Goal: Task Accomplishment & Management: Use online tool/utility

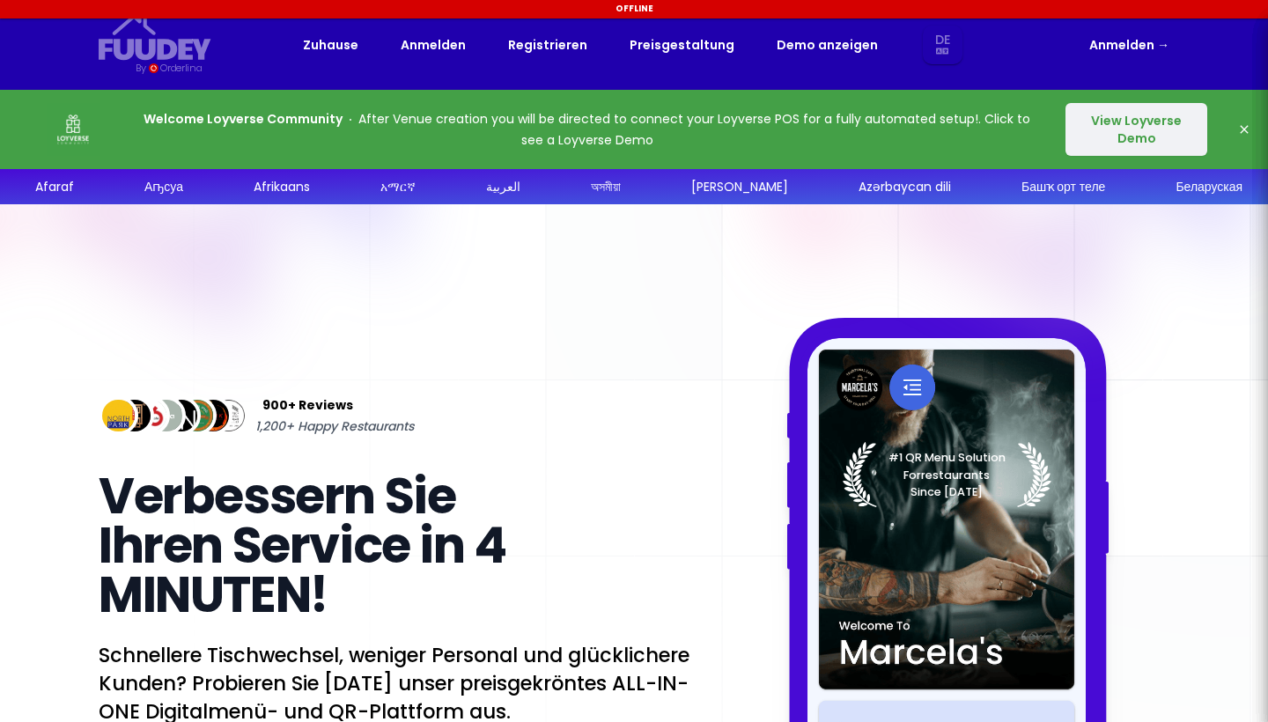
select select "de"
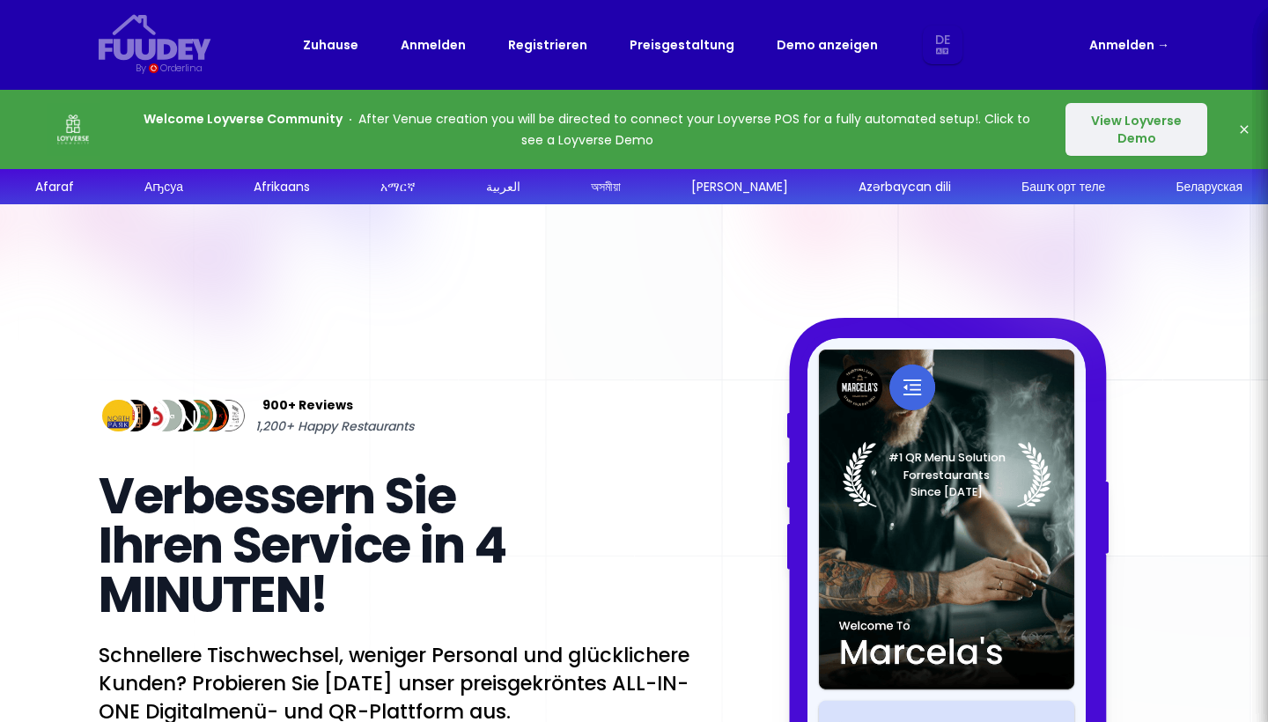
click at [1125, 36] on link "Anmelden →" at bounding box center [1129, 44] width 80 height 21
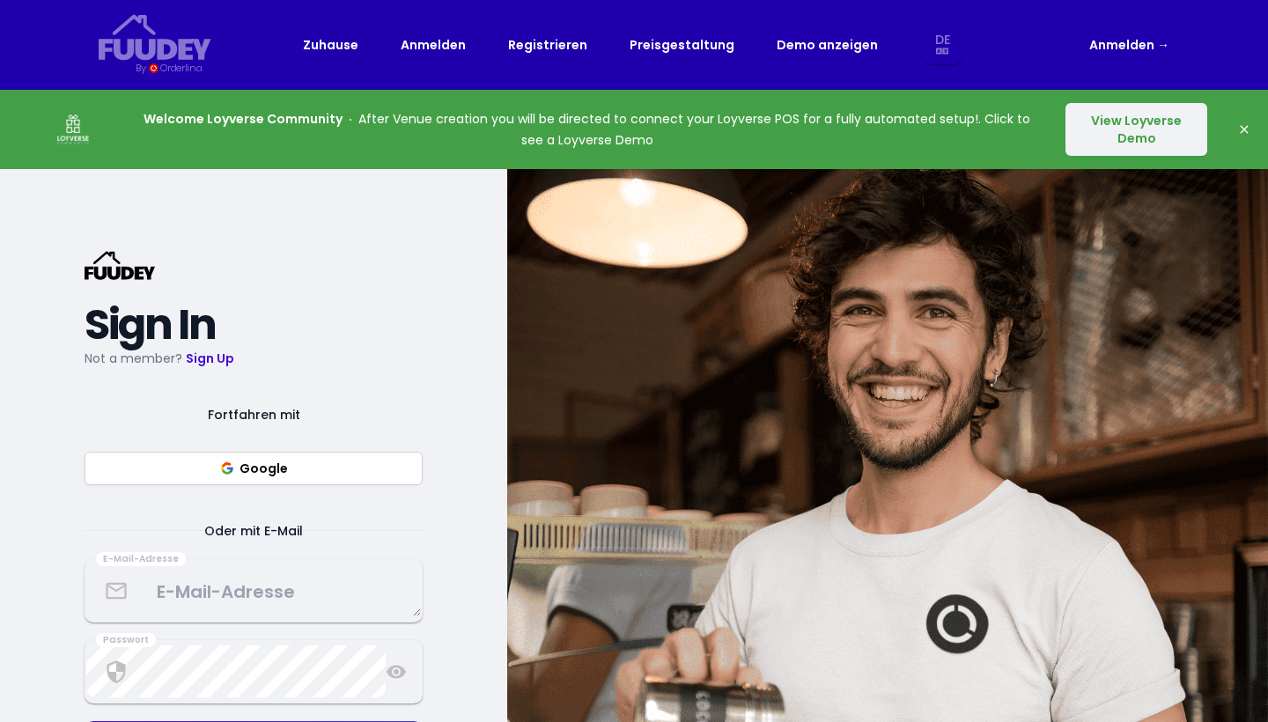
select select "de"
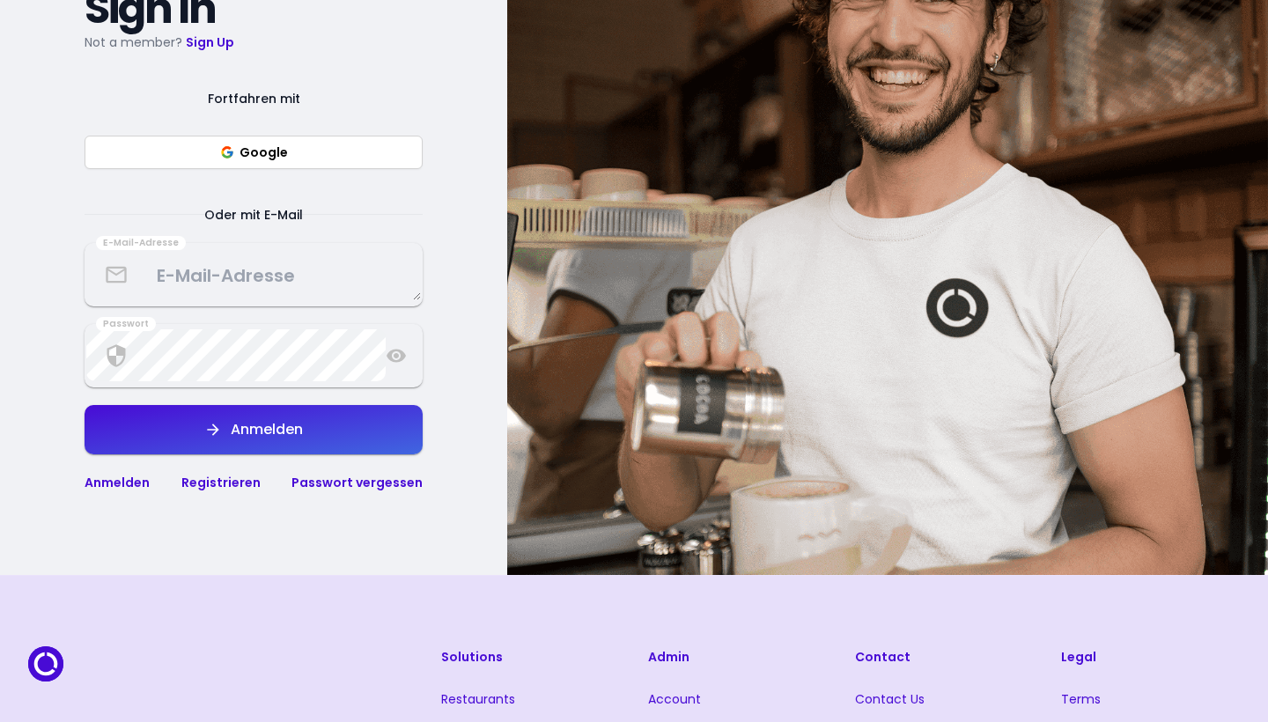
scroll to position [333, 0]
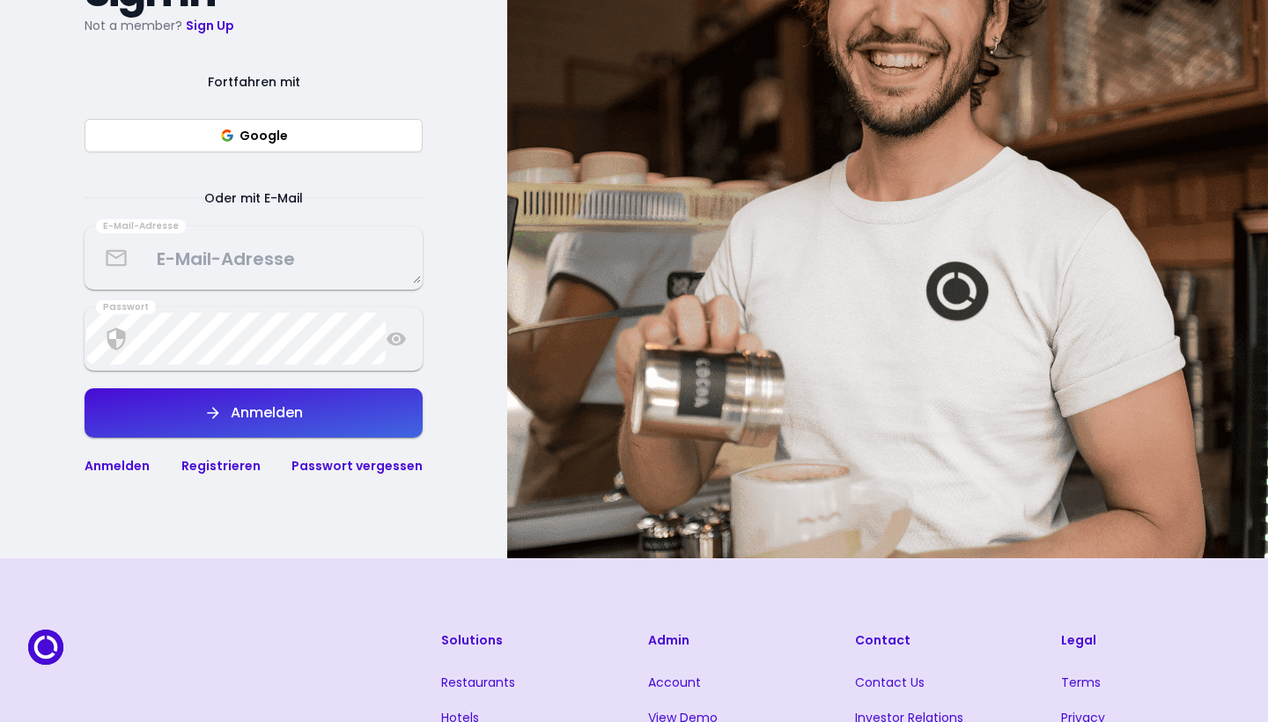
select select "de"
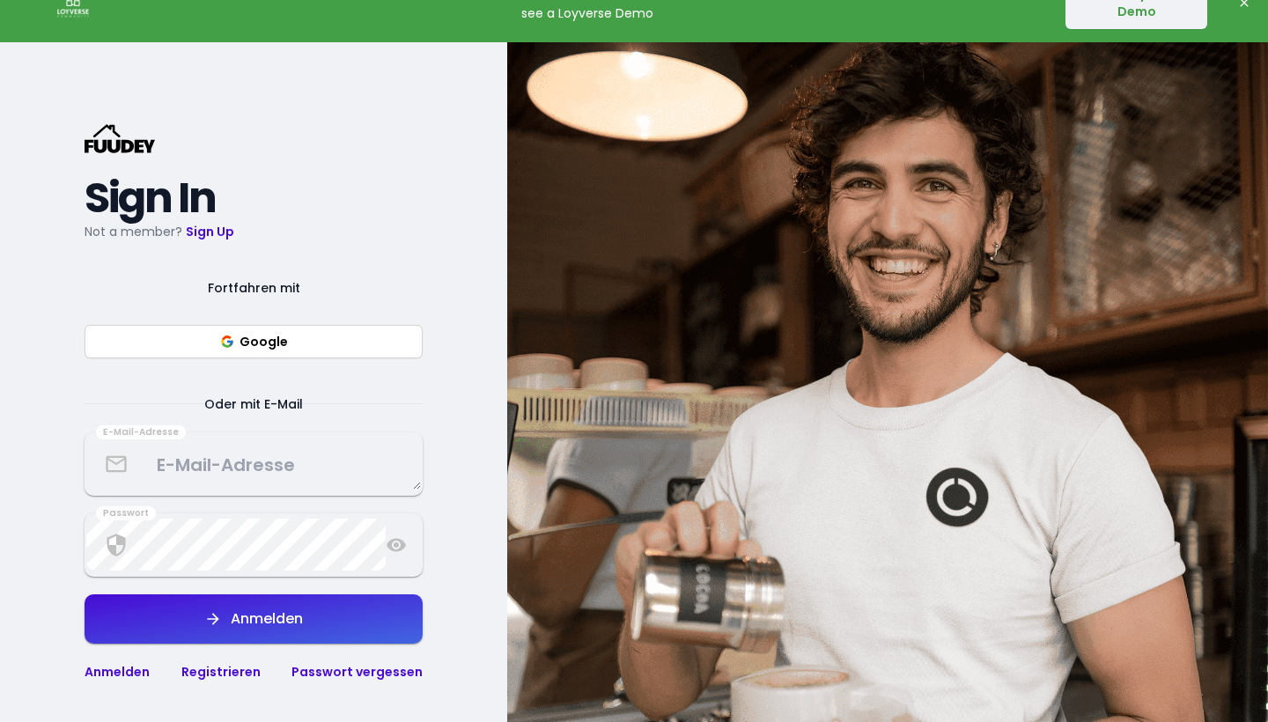
scroll to position [126, 0]
click at [272, 335] on button "Google" at bounding box center [254, 342] width 338 height 33
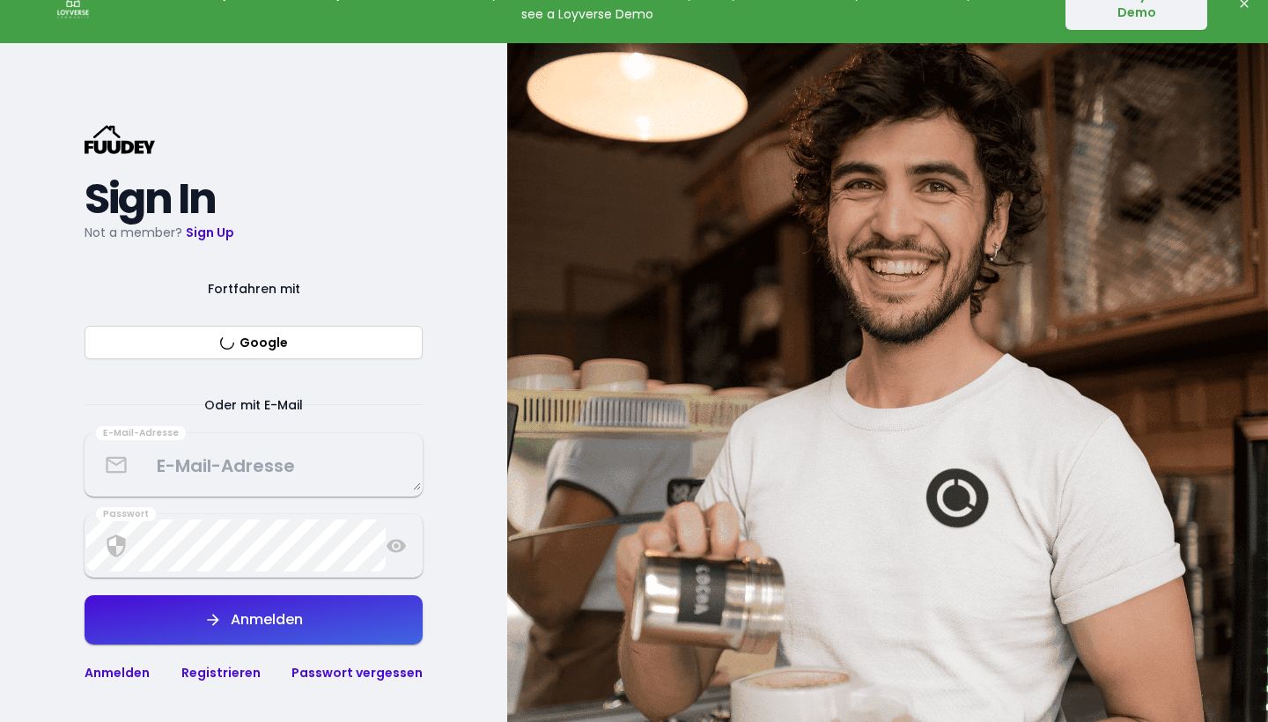
select select "de"
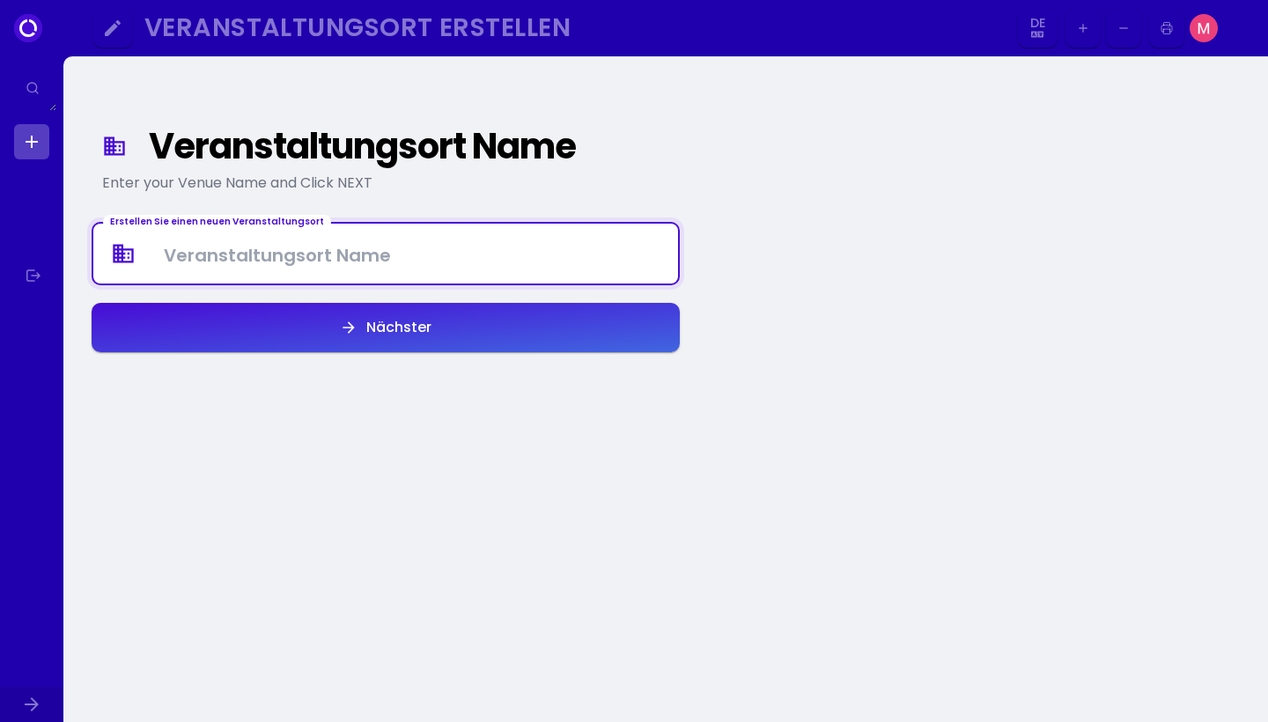
click at [390, 247] on Venue at bounding box center [385, 254] width 585 height 52
type Venue "The Society Lounge"
click at [306, 334] on button "Nächster" at bounding box center [386, 327] width 588 height 49
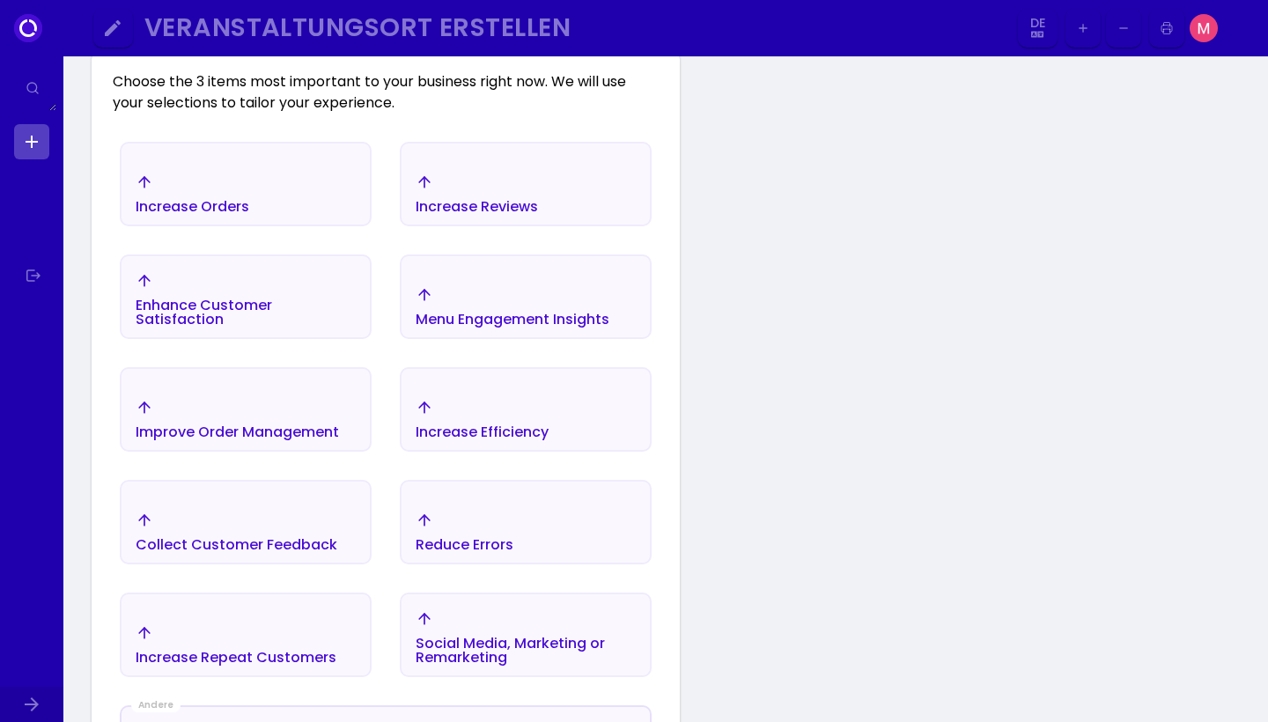
scroll to position [461, 0]
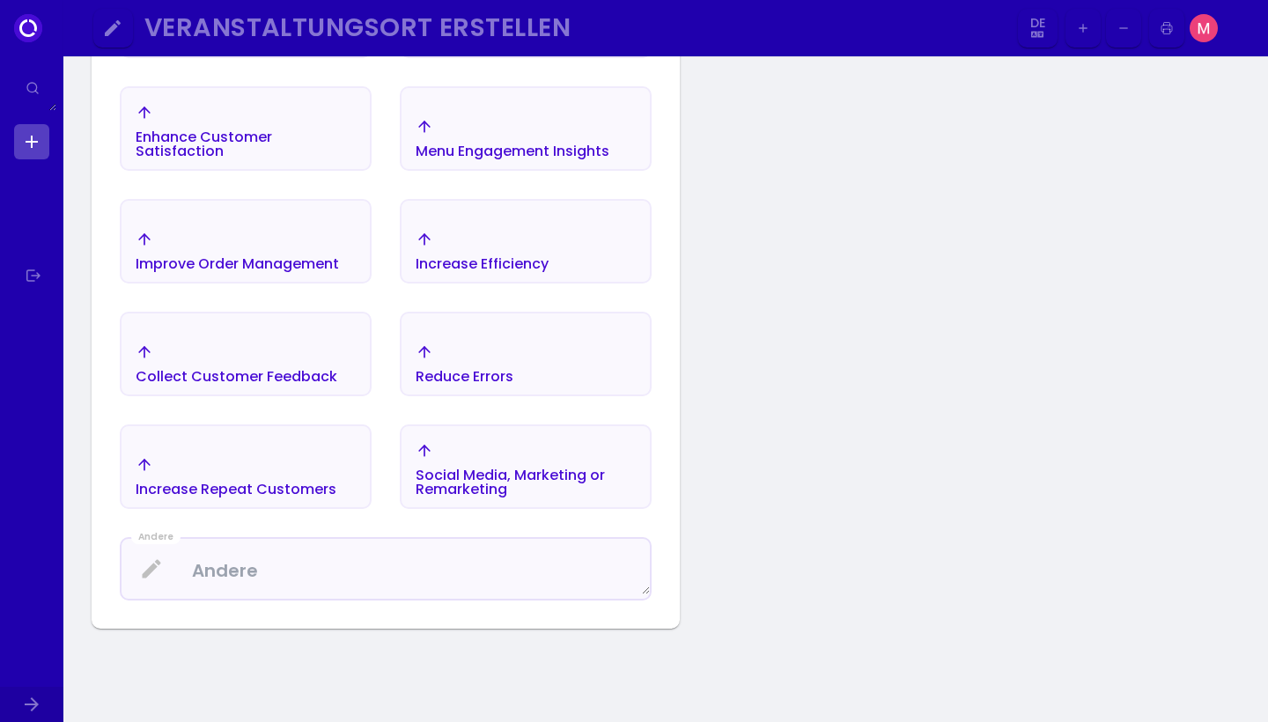
click at [297, 450] on div "Increase Repeat Customers" at bounding box center [246, 477] width 248 height 62
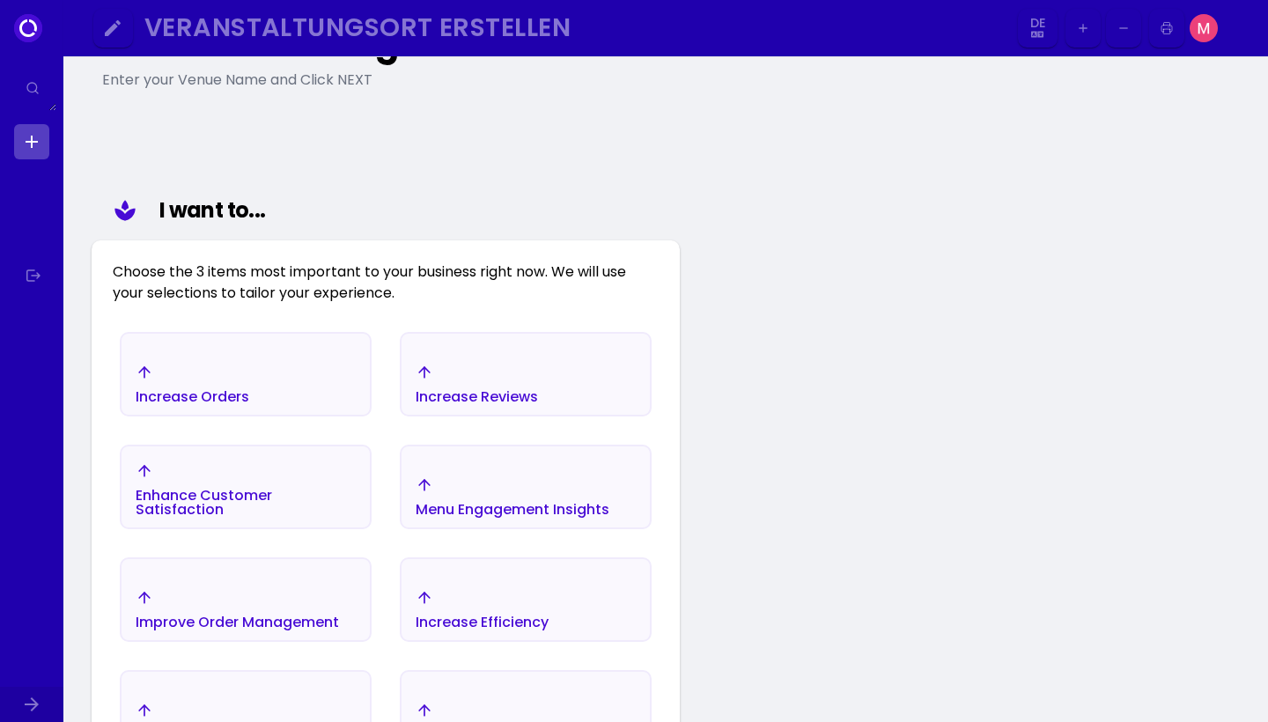
scroll to position [52, 0]
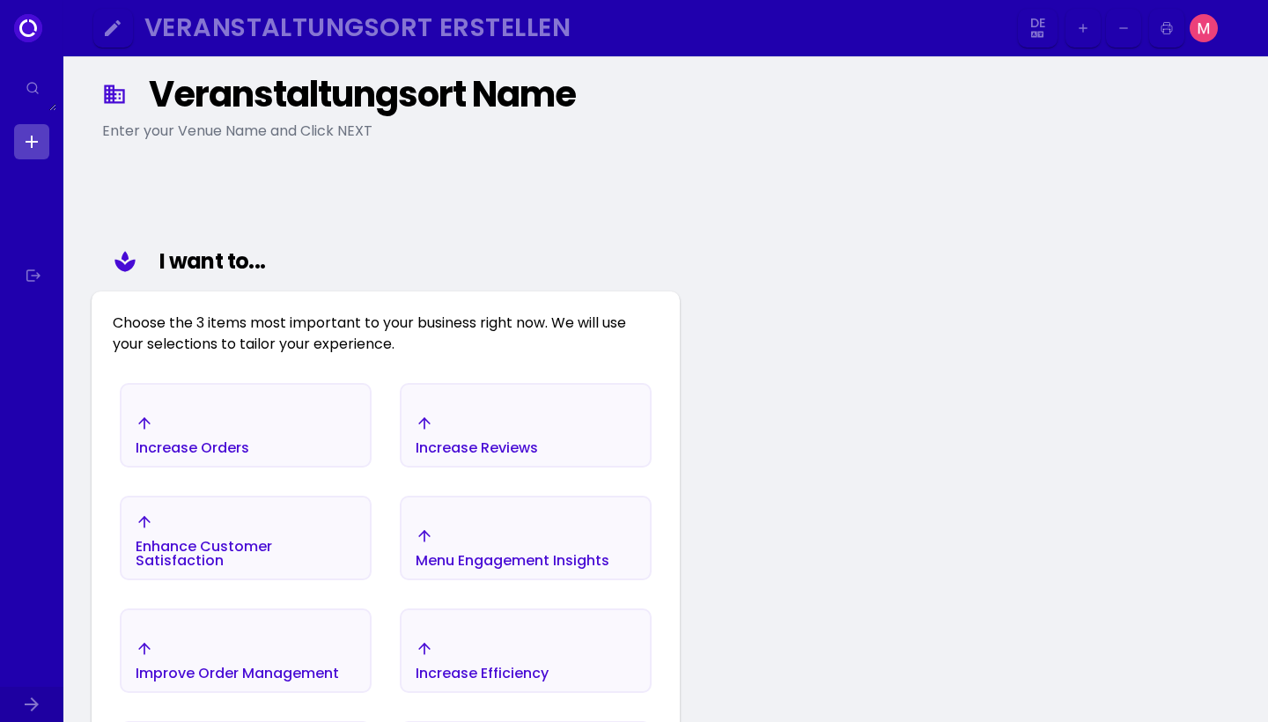
drag, startPoint x: 297, startPoint y: 450, endPoint x: 297, endPoint y: 424, distance: 25.5
click at [297, 446] on div "Increase Orders" at bounding box center [246, 435] width 248 height 62
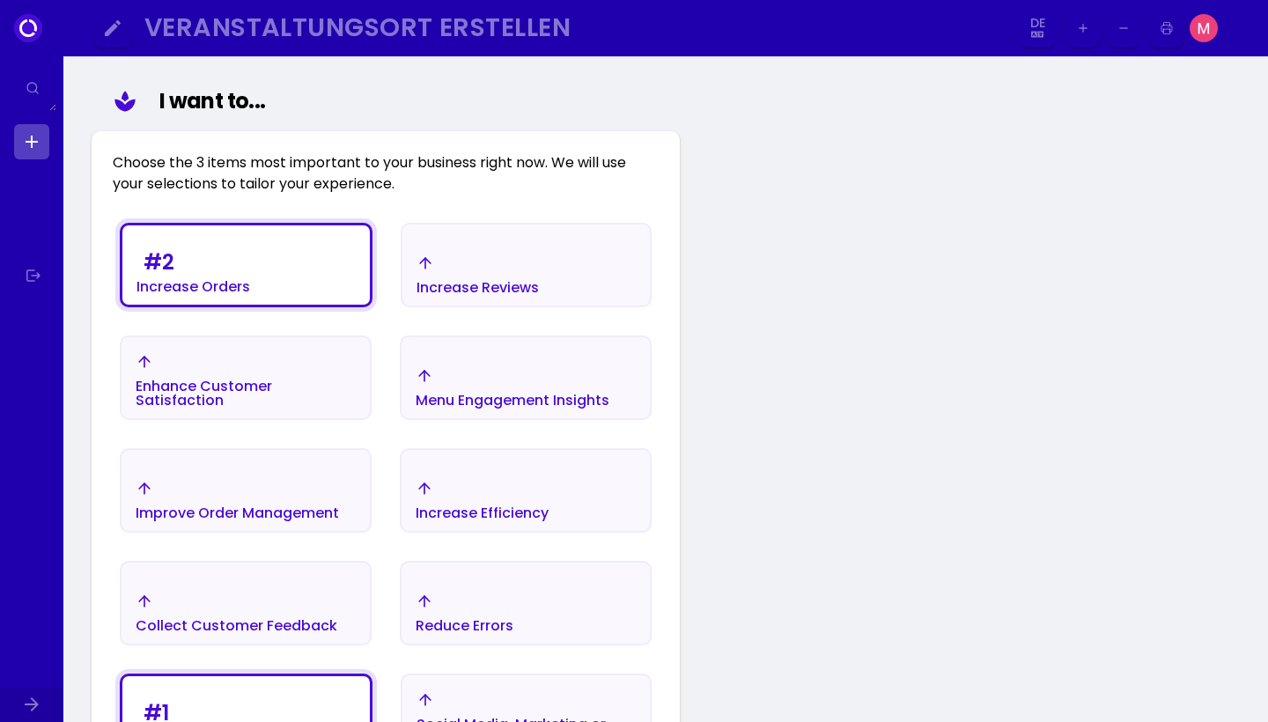
scroll to position [228, 0]
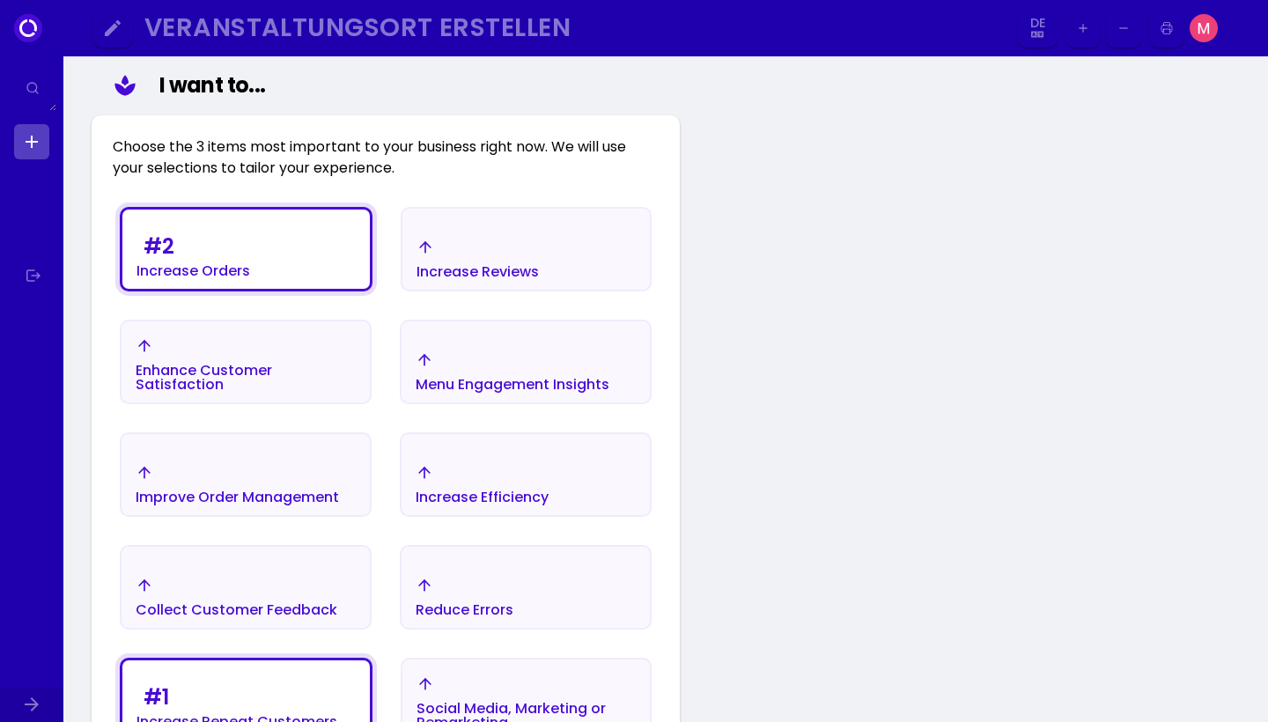
click at [293, 344] on div "Enhance Customer Satisfaction" at bounding box center [246, 364] width 220 height 55
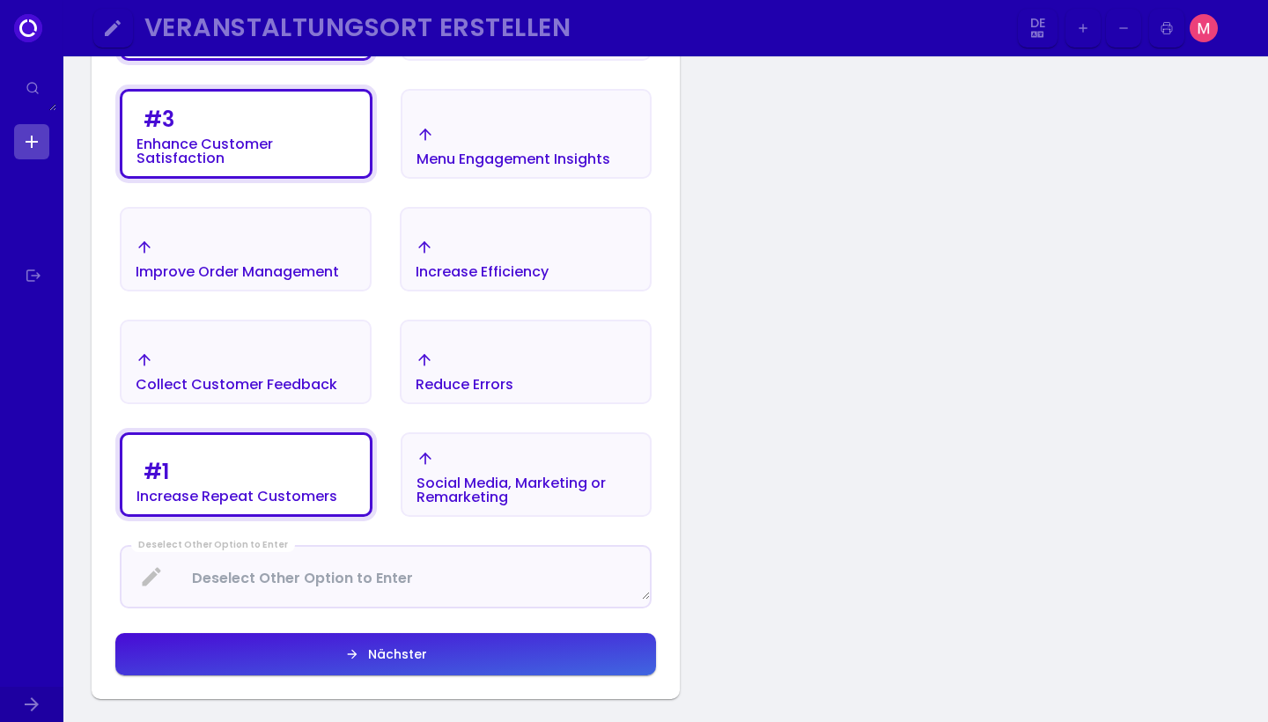
scroll to position [458, 0]
click at [360, 664] on button "Nächster" at bounding box center [385, 655] width 541 height 42
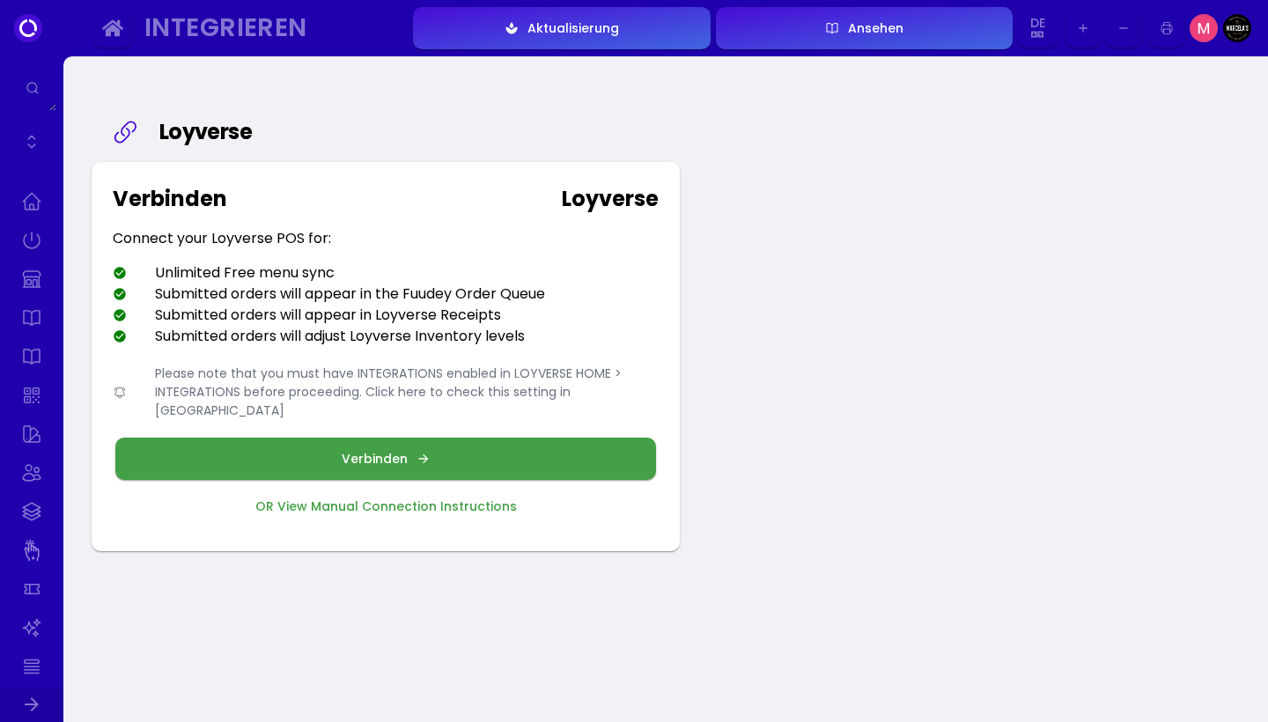
click at [403, 438] on button "Verbinden" at bounding box center [385, 459] width 541 height 42
